Goal: Navigation & Orientation: Go to known website

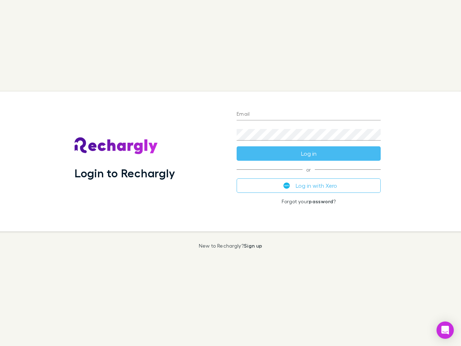
click at [231, 173] on div "Login to Rechargly" at bounding box center [150, 162] width 162 height 140
click at [309, 115] on input "Email" at bounding box center [309, 115] width 144 height 12
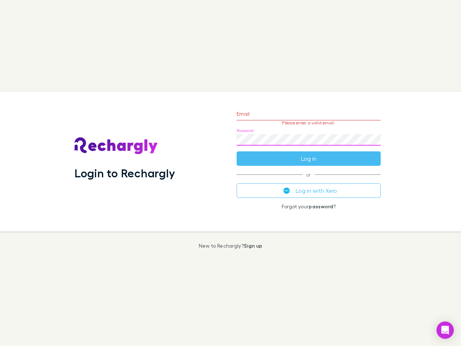
click at [309, 154] on form "Email Please enter a valid email. Password Log in" at bounding box center [309, 134] width 144 height 63
click at [309, 186] on div "Email Please enter a valid email. Password Log in or Log in with Xero Forgot yo…" at bounding box center [309, 162] width 156 height 140
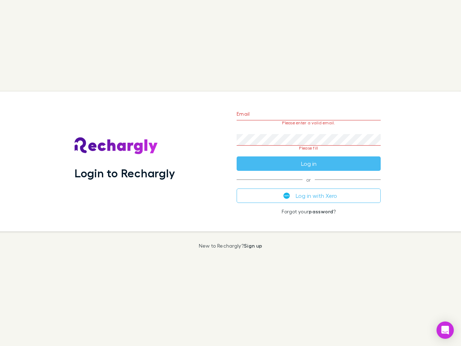
click at [446, 330] on icon "Open Intercom Messenger" at bounding box center [446, 330] width 8 height 9
